Goal: Book appointment/travel/reservation

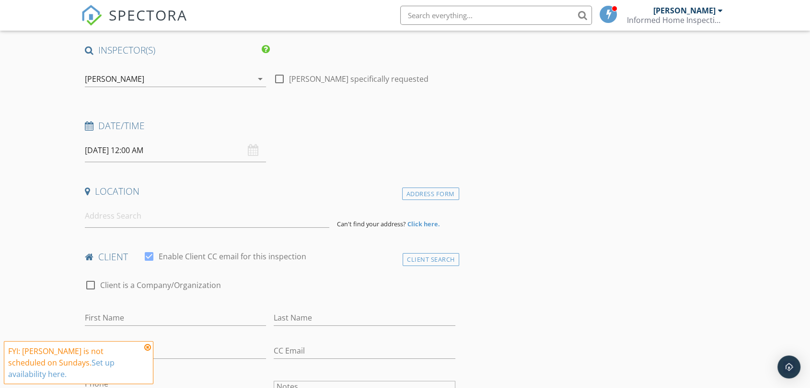
scroll to position [68, 0]
click at [144, 215] on input at bounding box center [207, 215] width 244 height 23
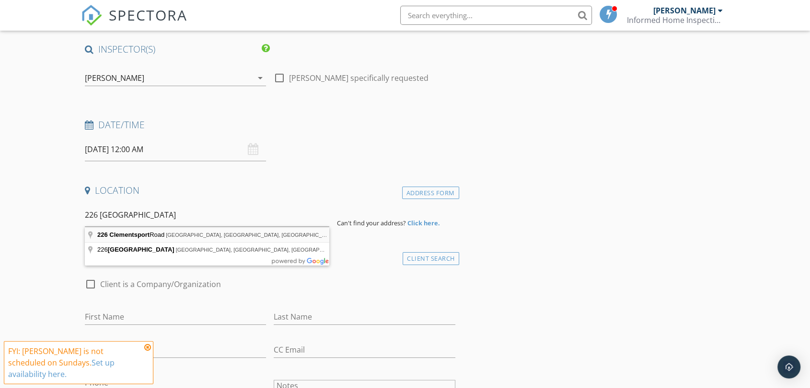
type input "[STREET_ADDRESS]"
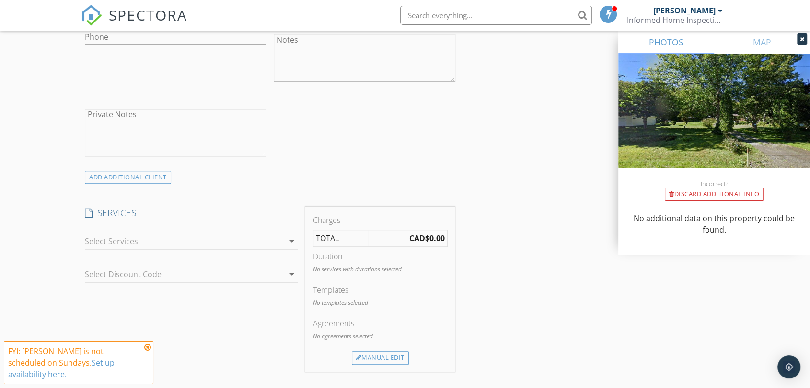
scroll to position [644, 0]
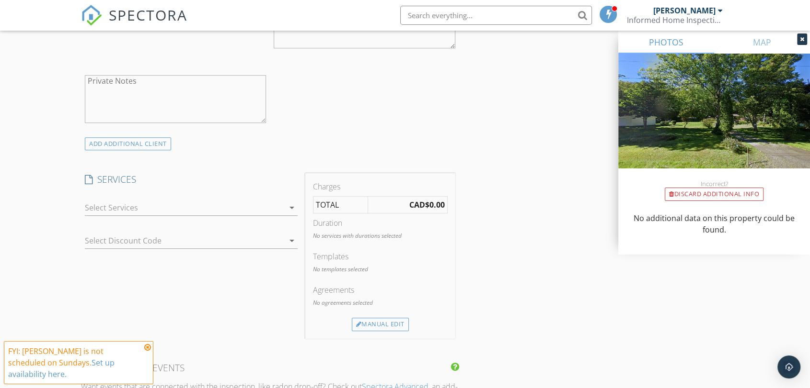
click at [164, 205] on div at bounding box center [184, 207] width 199 height 15
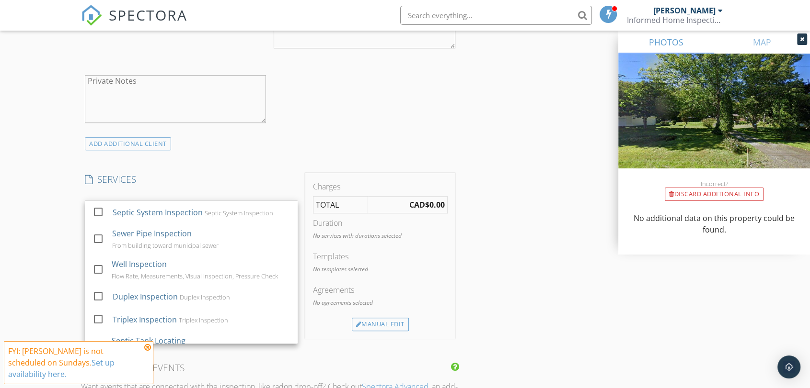
scroll to position [65, 0]
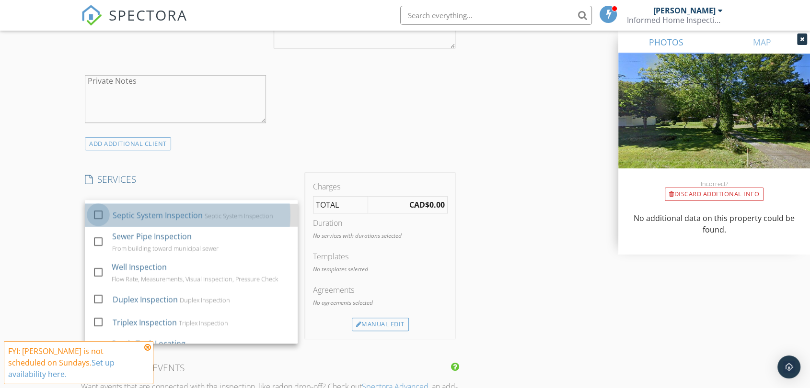
click at [98, 214] on div at bounding box center [98, 215] width 16 height 16
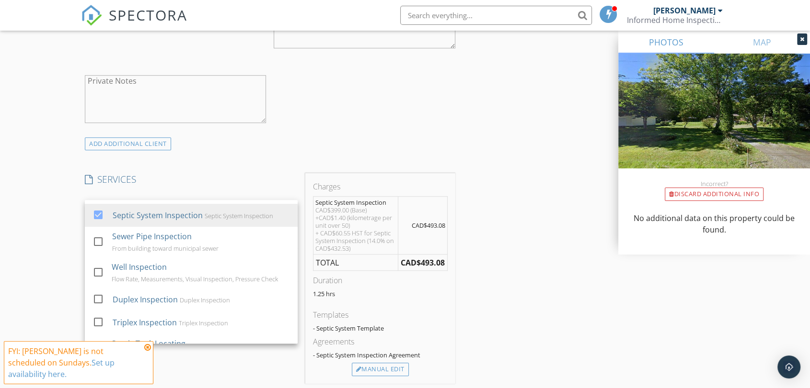
click at [46, 186] on div "New Inspection Click here to use the New Order Form INSPECTOR(S) check_box [PER…" at bounding box center [405, 259] width 810 height 1694
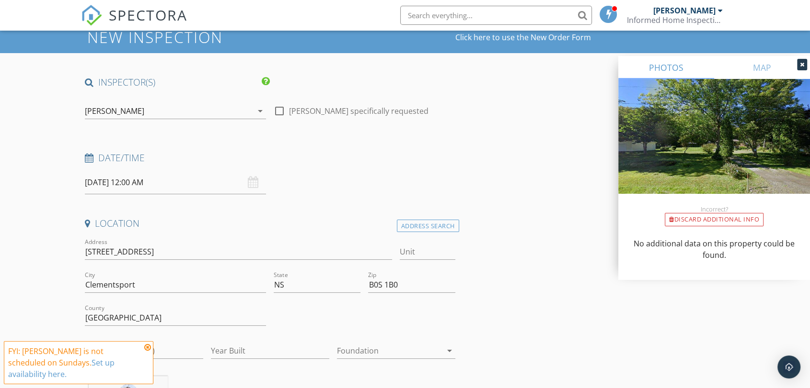
scroll to position [0, 0]
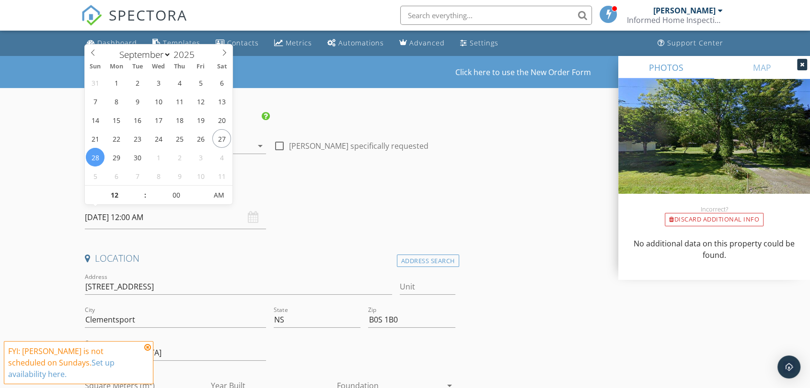
click at [211, 217] on input "[DATE] 12:00 AM" at bounding box center [175, 217] width 181 height 23
type input "[DATE] 12:00 AM"
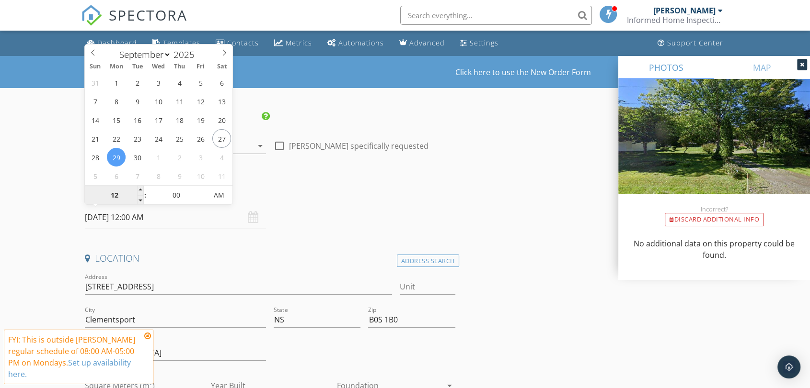
type input "1"
click at [157, 219] on input "[DATE] 1:00 AM" at bounding box center [175, 217] width 181 height 23
type input "[DATE] 1:00 PM"
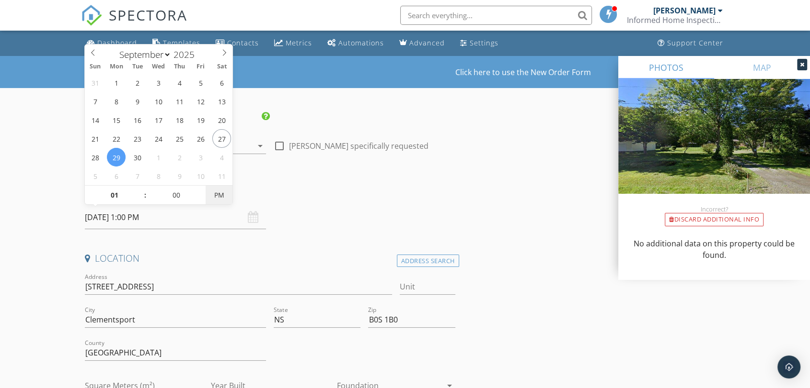
click at [212, 194] on span "PM" at bounding box center [218, 195] width 26 height 19
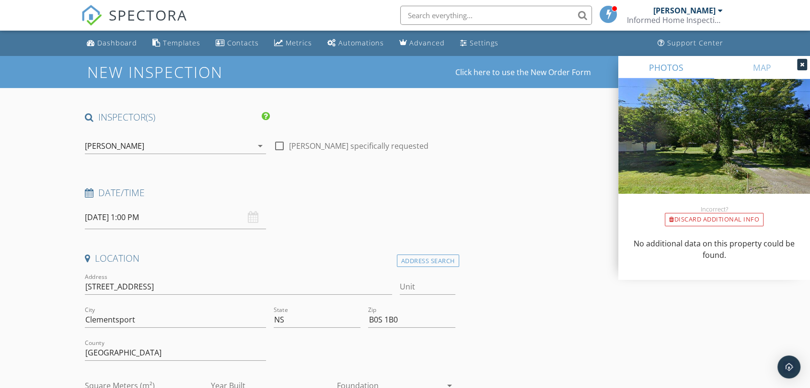
click at [320, 200] on div "Date/Time" at bounding box center [270, 196] width 378 height 19
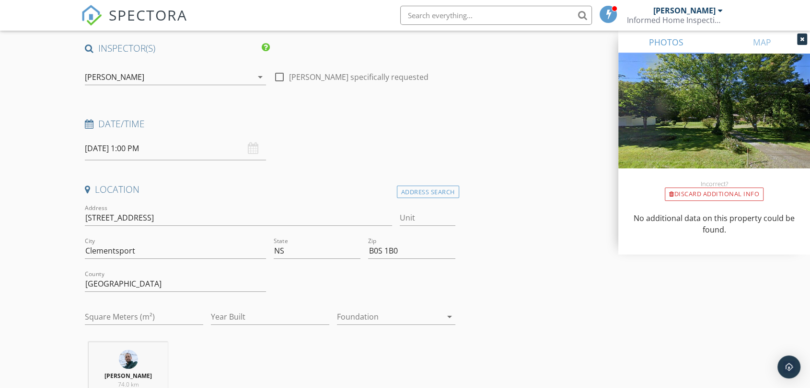
scroll to position [74, 0]
